Goal: Task Accomplishment & Management: Complete application form

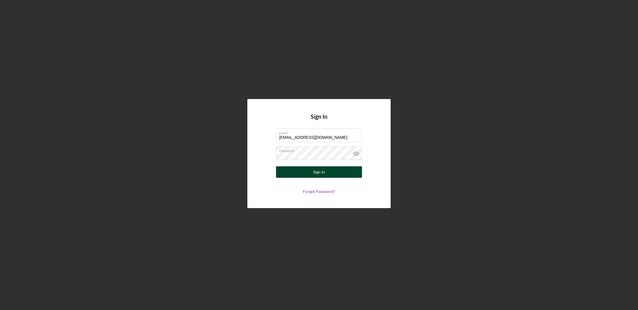
click at [332, 174] on button "Sign In" at bounding box center [319, 172] width 86 height 11
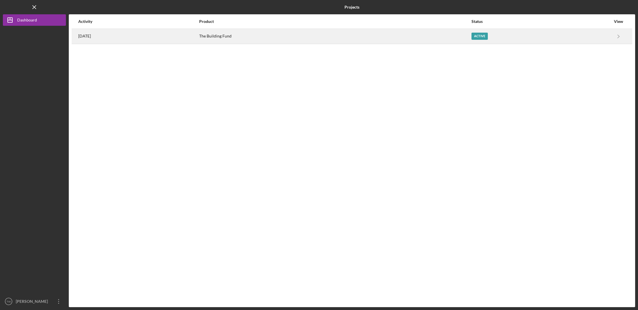
click at [103, 39] on div "[DATE]" at bounding box center [138, 36] width 120 height 14
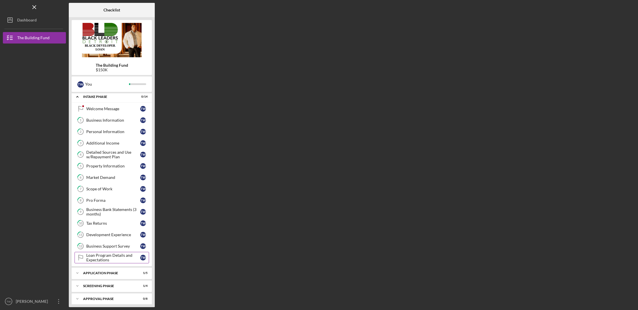
scroll to position [4, 0]
click at [111, 284] on div "Screening Phase" at bounding box center [114, 284] width 62 height 3
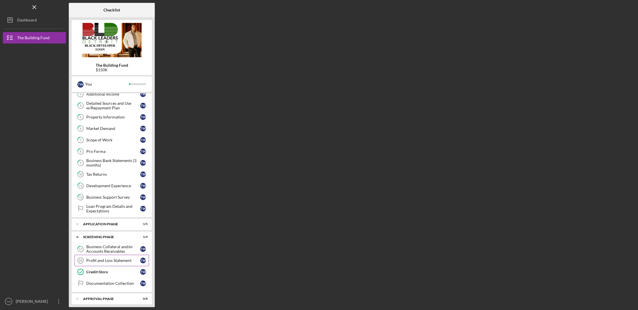
scroll to position [53, 0]
click at [121, 257] on div "Profit and Loss Statement" at bounding box center [113, 259] width 54 height 5
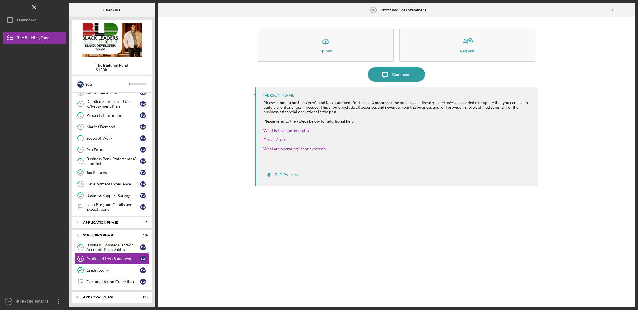
click at [102, 249] on div "Business Collateral and/or Accounts Receivables" at bounding box center [113, 247] width 54 height 9
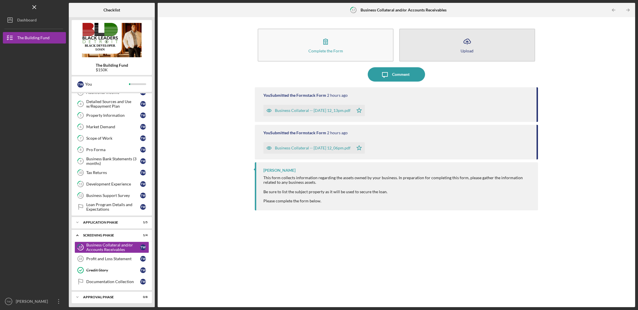
click at [465, 51] on div "Upload" at bounding box center [467, 51] width 13 height 4
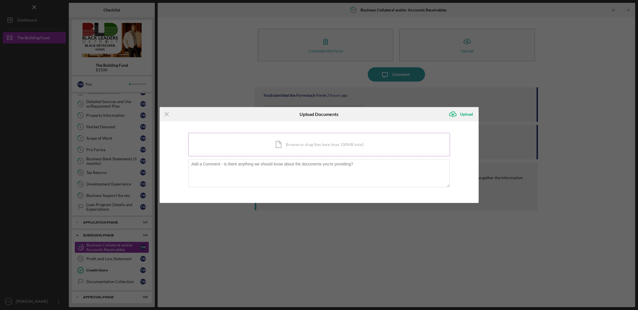
click at [366, 139] on div "Icon/Document Browse or drag files here (max 100MB total) Tap to choose files o…" at bounding box center [319, 145] width 262 height 24
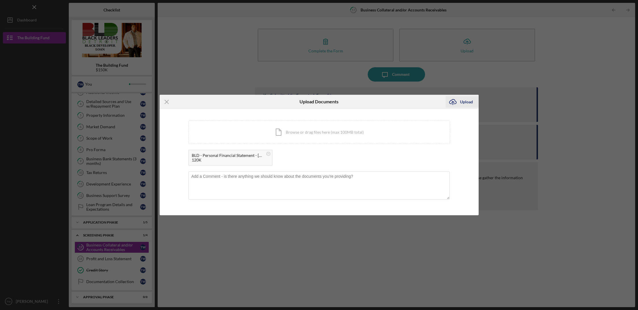
click at [467, 104] on div "Upload" at bounding box center [466, 101] width 13 height 11
